Goal: Transaction & Acquisition: Purchase product/service

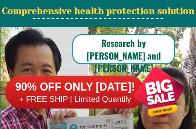
scroll to position [62, 0]
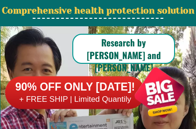
click at [112, 97] on h6 "+ FREE SHIP | Limited Quantily" at bounding box center [75, 99] width 140 height 10
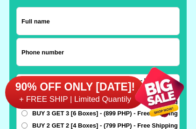
scroll to position [7335, 0]
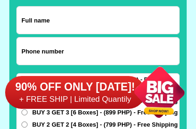
click at [67, 22] on input "Input full_name" at bounding box center [98, 20] width 163 height 27
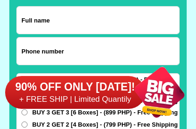
type input "[PERSON_NAME]"
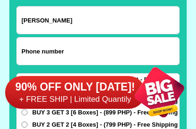
type input "09175277221"
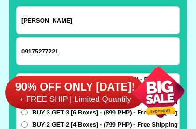
select select "Select province"
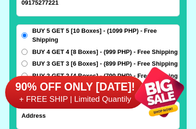
scroll to position [7384, 0]
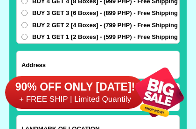
click at [55, 67] on div "90% OFF ONLY [DATE]! + FREE SHIP | Limited Quantily" at bounding box center [100, 91] width 191 height 73
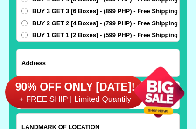
scroll to position [7436, 0]
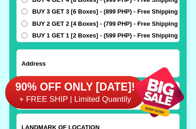
click at [54, 64] on div "90% OFF ONLY [DATE]! + FREE SHIP | Limited Quantily" at bounding box center [100, 91] width 191 height 73
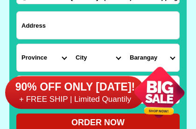
scroll to position [7474, 0]
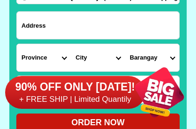
click at [56, 34] on input "Input address" at bounding box center [98, 25] width 163 height 27
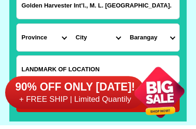
type input "Golden Harvester Int’l., M. L. [GEOGRAPHIC_DATA]."
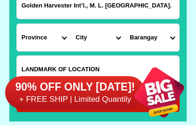
click at [43, 40] on select "Province [GEOGRAPHIC_DATA] [GEOGRAPHIC_DATA] [GEOGRAPHIC_DATA] [GEOGRAPHIC_DATA…" at bounding box center [44, 37] width 54 height 27
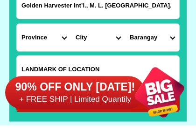
scroll to position [7494, 0]
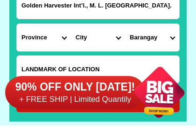
select select "63_8"
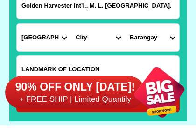
click at [104, 38] on select "City Alcoy [GEOGRAPHIC_DATA] [GEOGRAPHIC_DATA] [GEOGRAPHIC_DATA] [GEOGRAPHIC_DA…" at bounding box center [98, 37] width 54 height 27
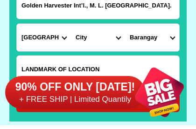
select select "63_83413"
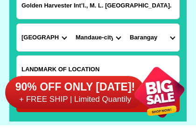
click at [162, 38] on select "Barangay Alang-alang Bakilid Banilad [PERSON_NAME] Cabancalan Cambaro Canduman …" at bounding box center [152, 37] width 54 height 27
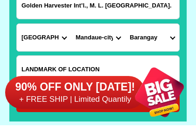
select select "63_83413856"
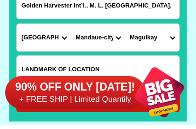
click at [36, 68] on div "90% OFF ONLY [DATE]! + FREE SHIP | Limited Quantily" at bounding box center [100, 91] width 191 height 73
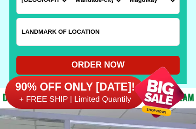
scroll to position [7531, 0]
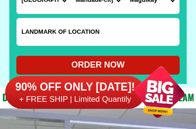
click at [25, 34] on input "Input LANDMARKOFLOCATION" at bounding box center [98, 31] width 163 height 27
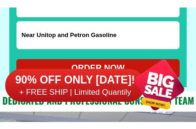
scroll to position [7536, 0]
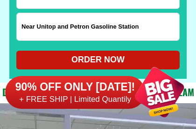
type input "Near Unitop and Petron Gasoline Station"
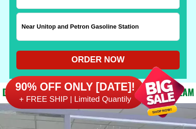
click at [155, 61] on div at bounding box center [159, 91] width 73 height 73
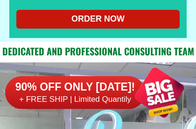
scroll to position [7577, 0]
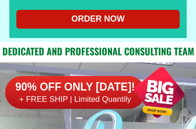
click at [91, 22] on div "ORDER NOW" at bounding box center [98, 19] width 164 height 13
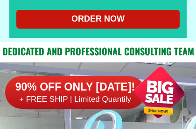
radio input "true"
